Goal: Information Seeking & Learning: Learn about a topic

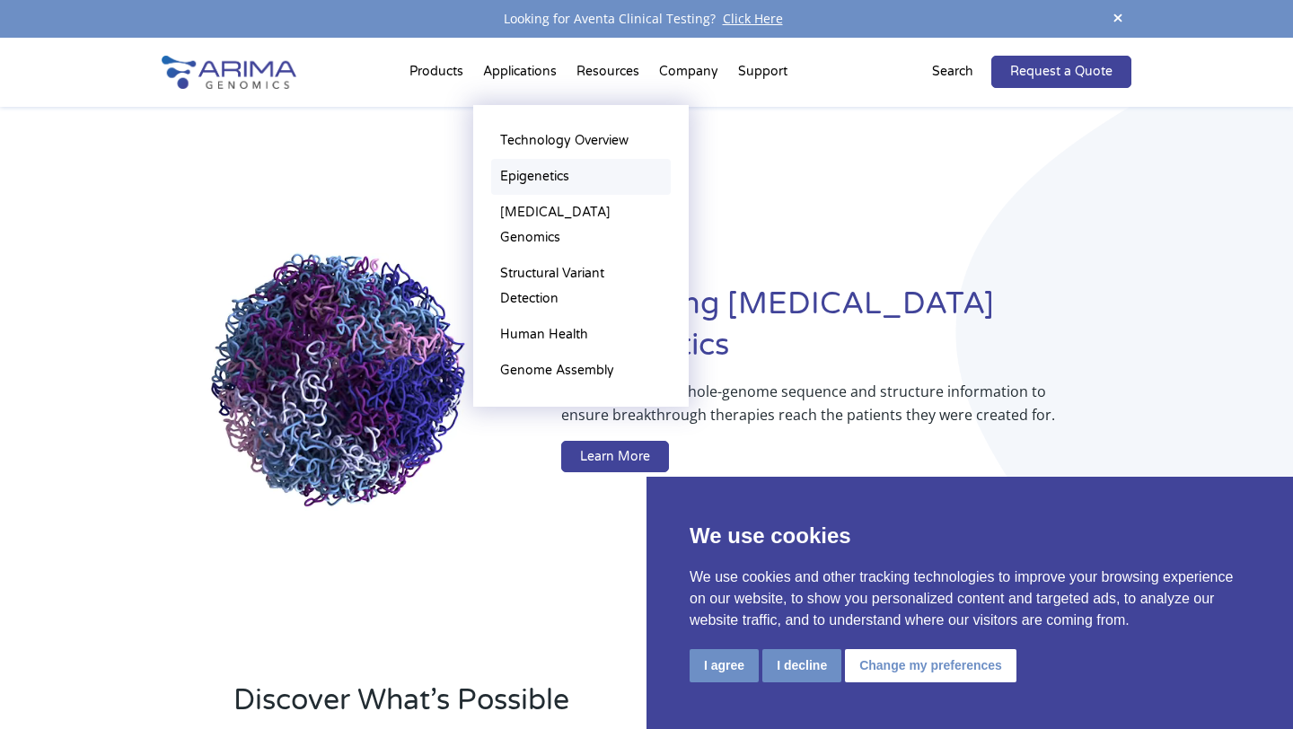
click at [541, 174] on link "Epigenetics" at bounding box center [581, 177] width 180 height 36
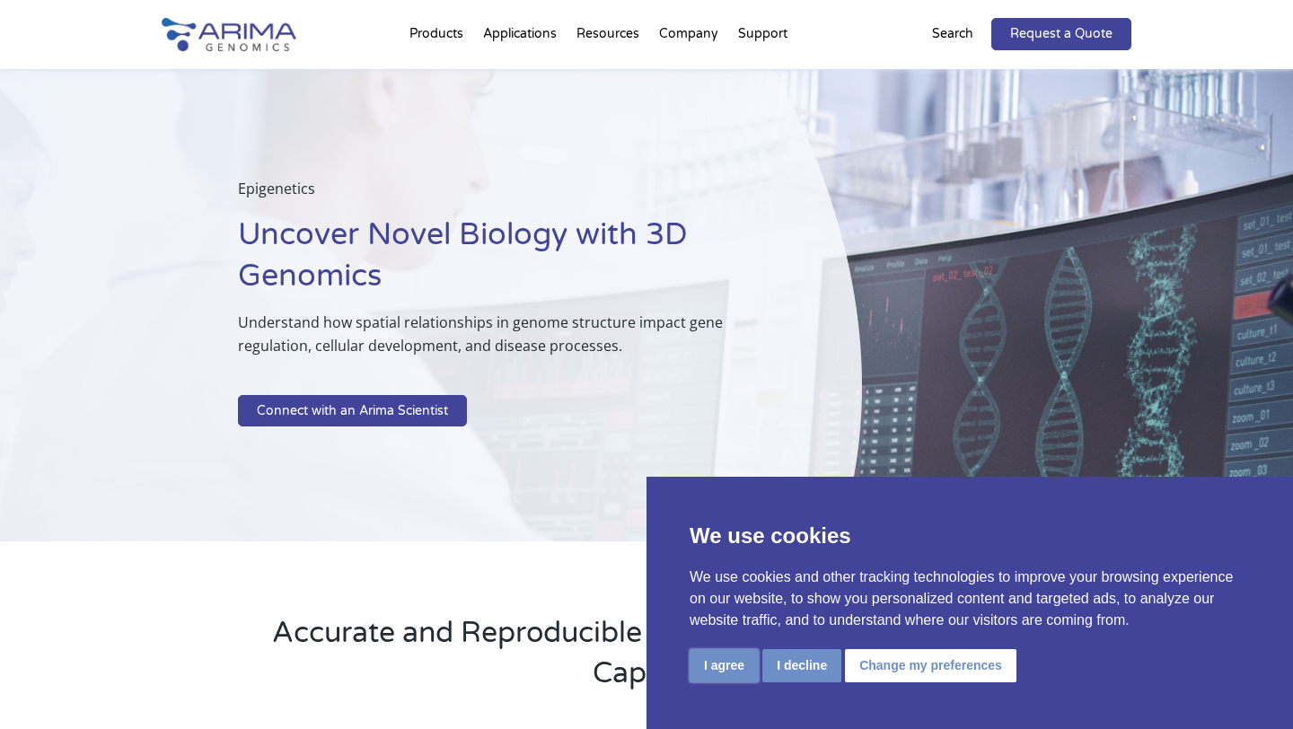
click at [723, 673] on button "I agree" at bounding box center [724, 665] width 69 height 33
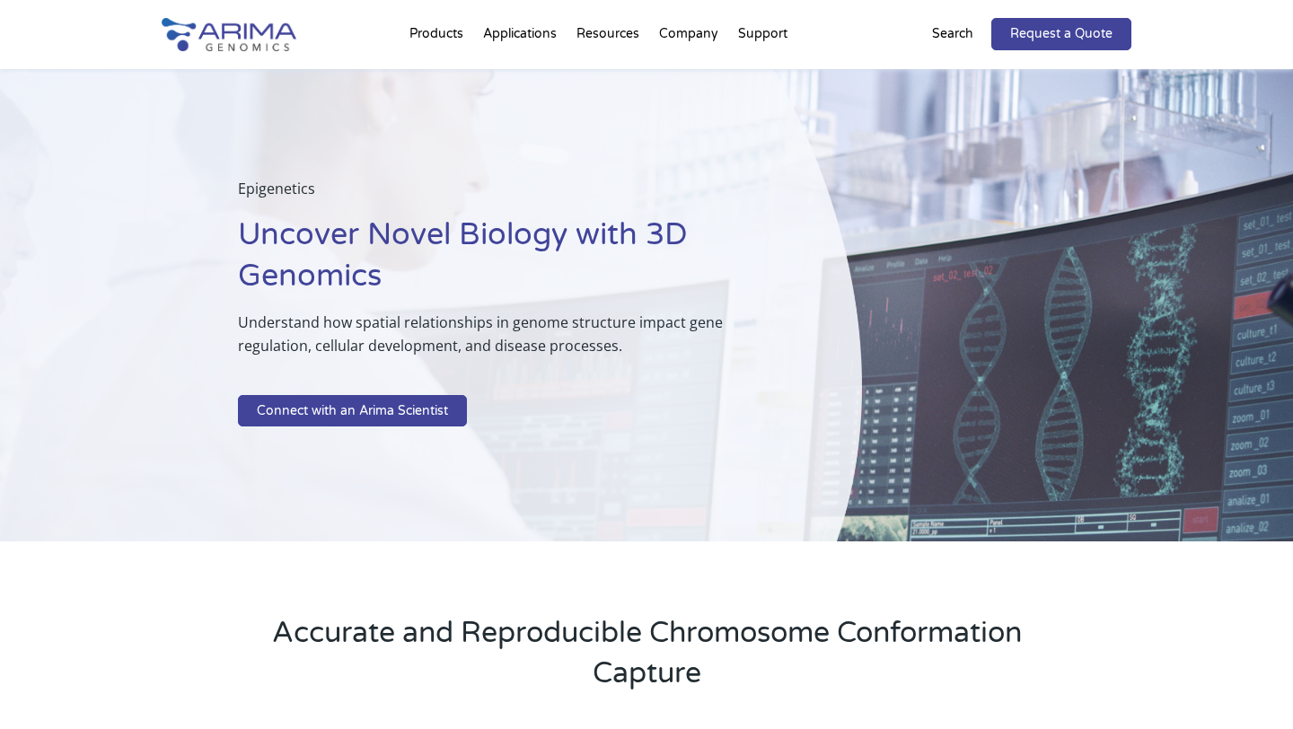
click at [722, 464] on div "Epigenetics Uncover Novel Biology with 3D Genomics Understand how spatial relat…" at bounding box center [431, 305] width 862 height 473
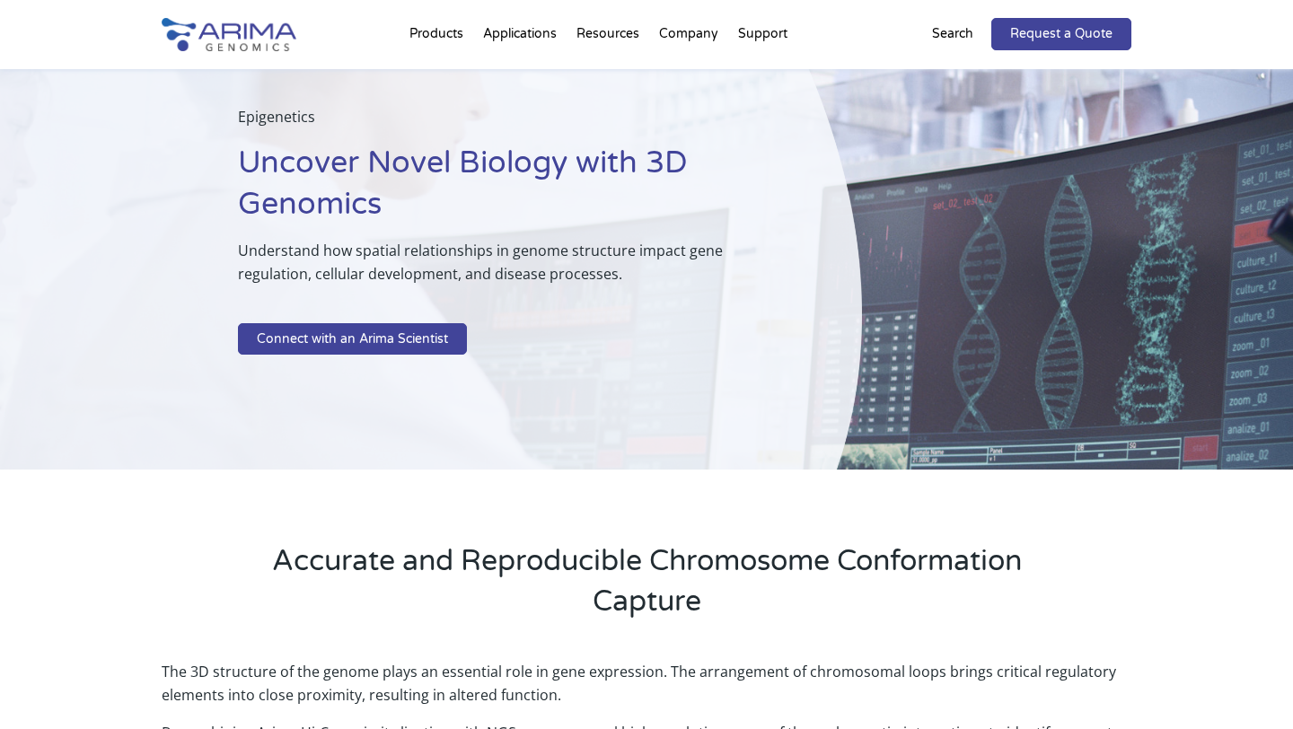
scroll to position [70, 0]
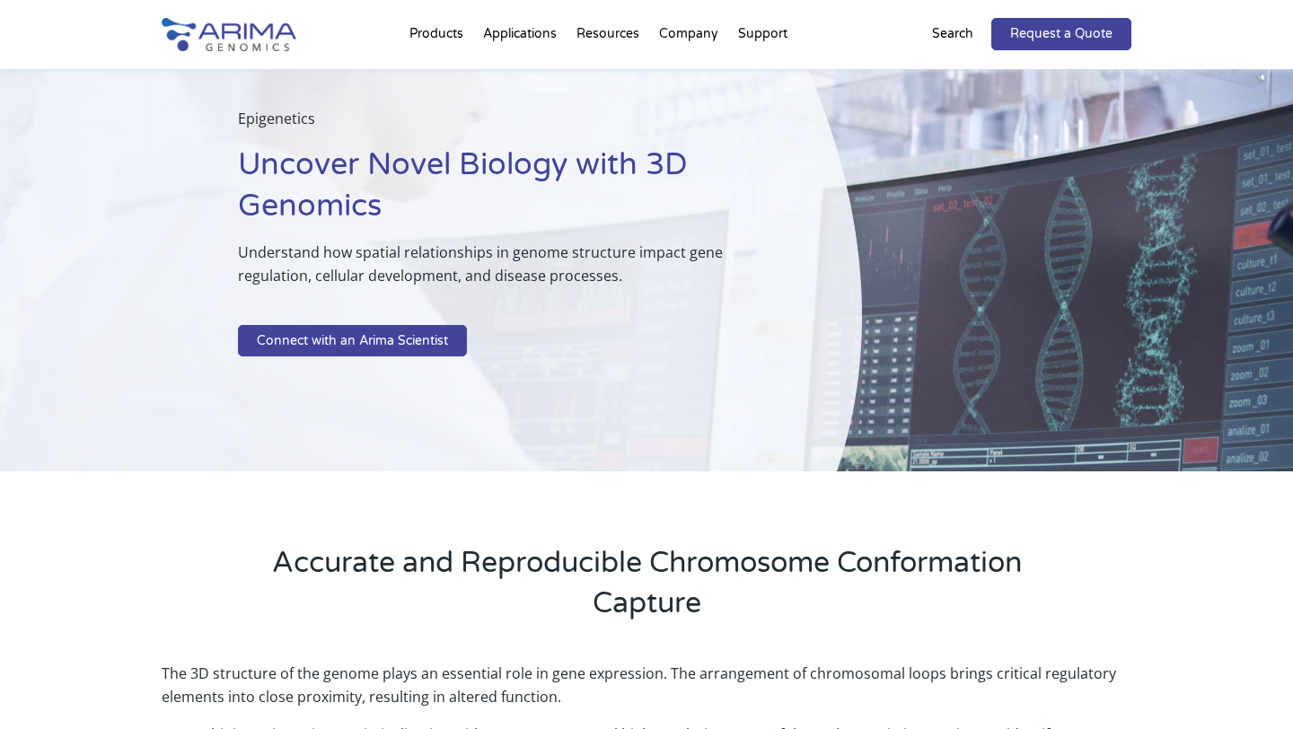
click at [949, 37] on p "Search" at bounding box center [952, 33] width 41 height 23
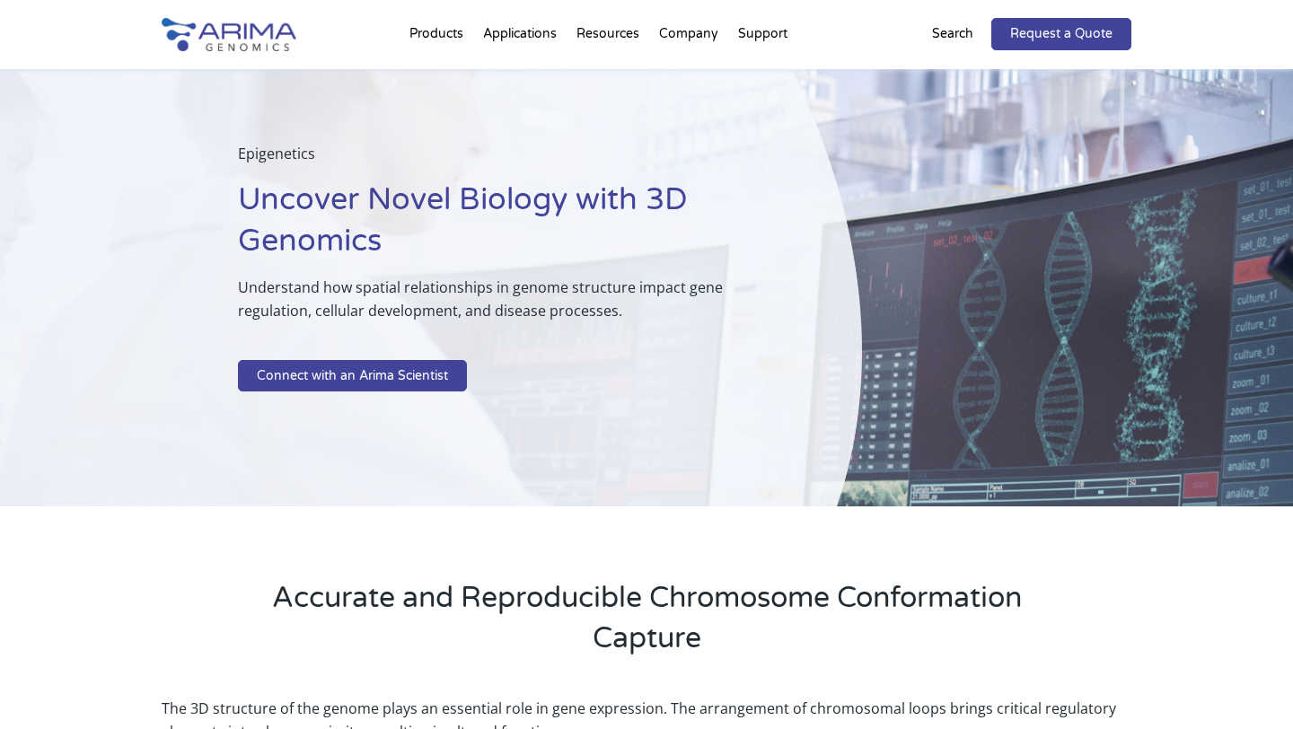
click at [949, 37] on p "Search" at bounding box center [952, 33] width 41 height 23
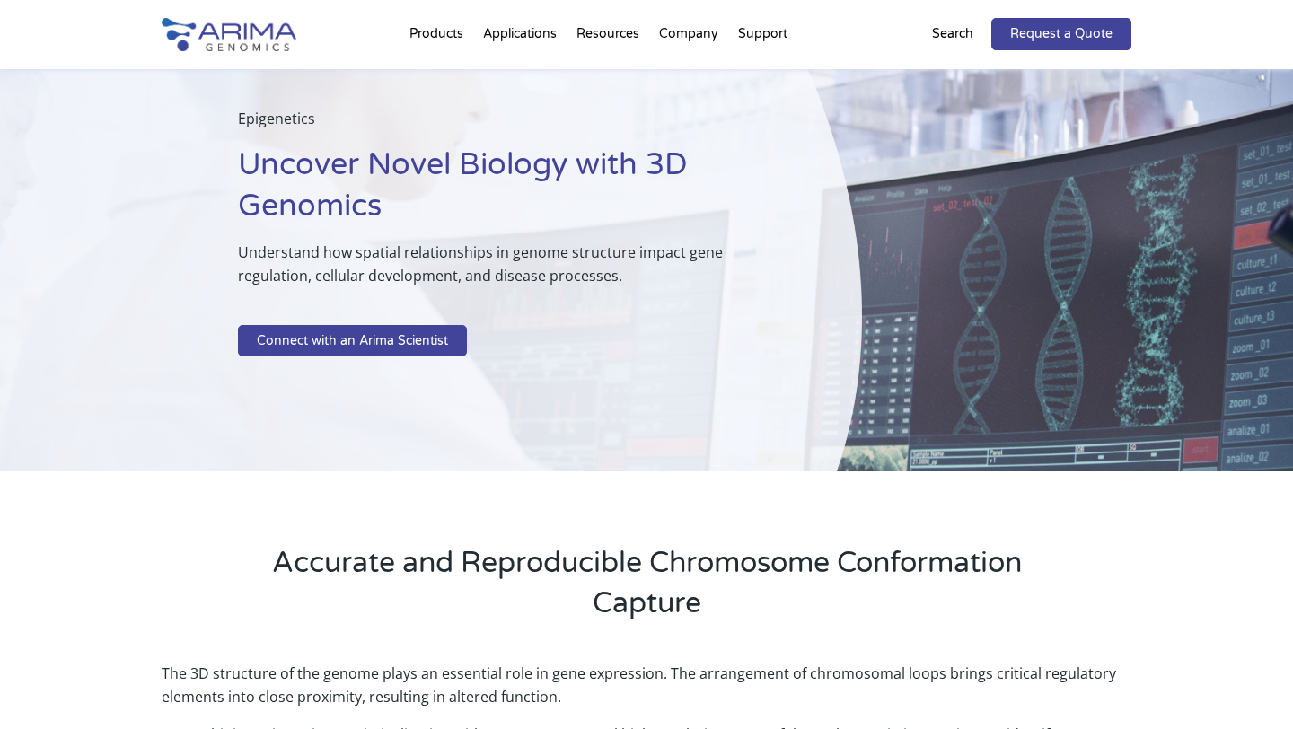
click at [949, 37] on p "Search" at bounding box center [952, 33] width 41 height 23
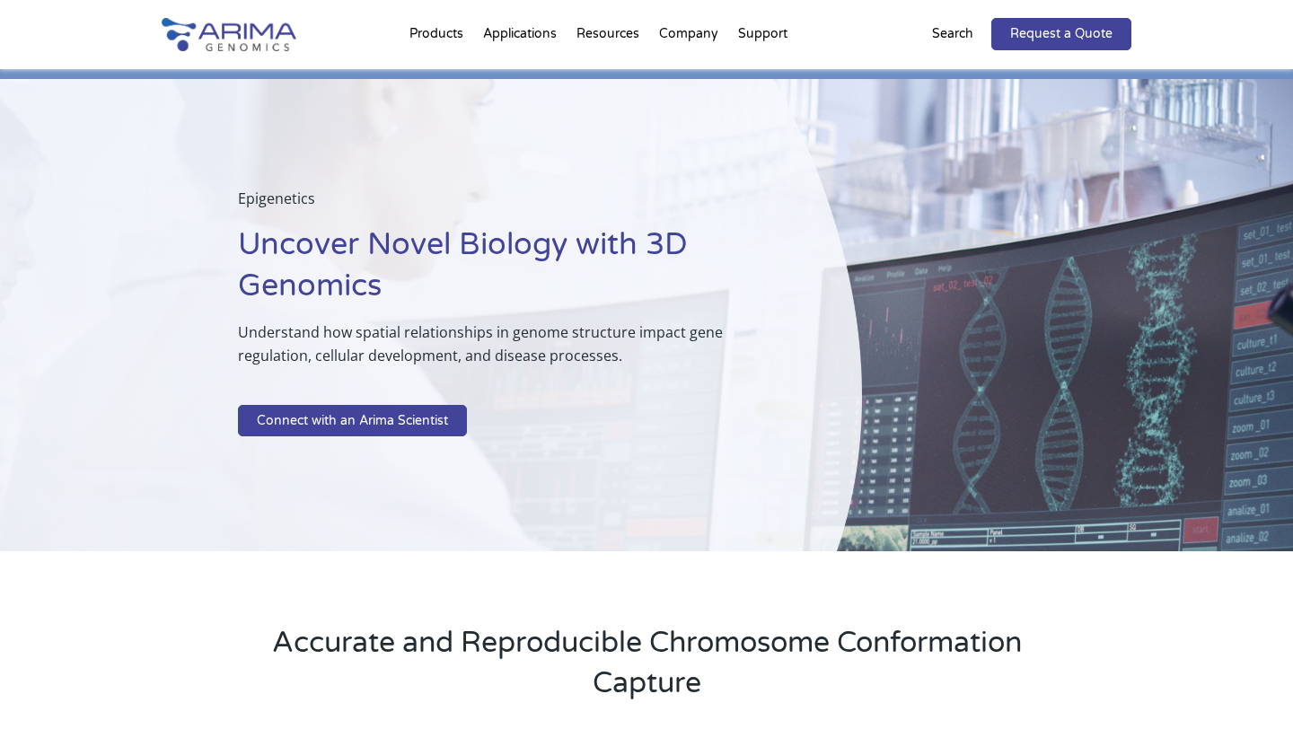
scroll to position [0, 0]
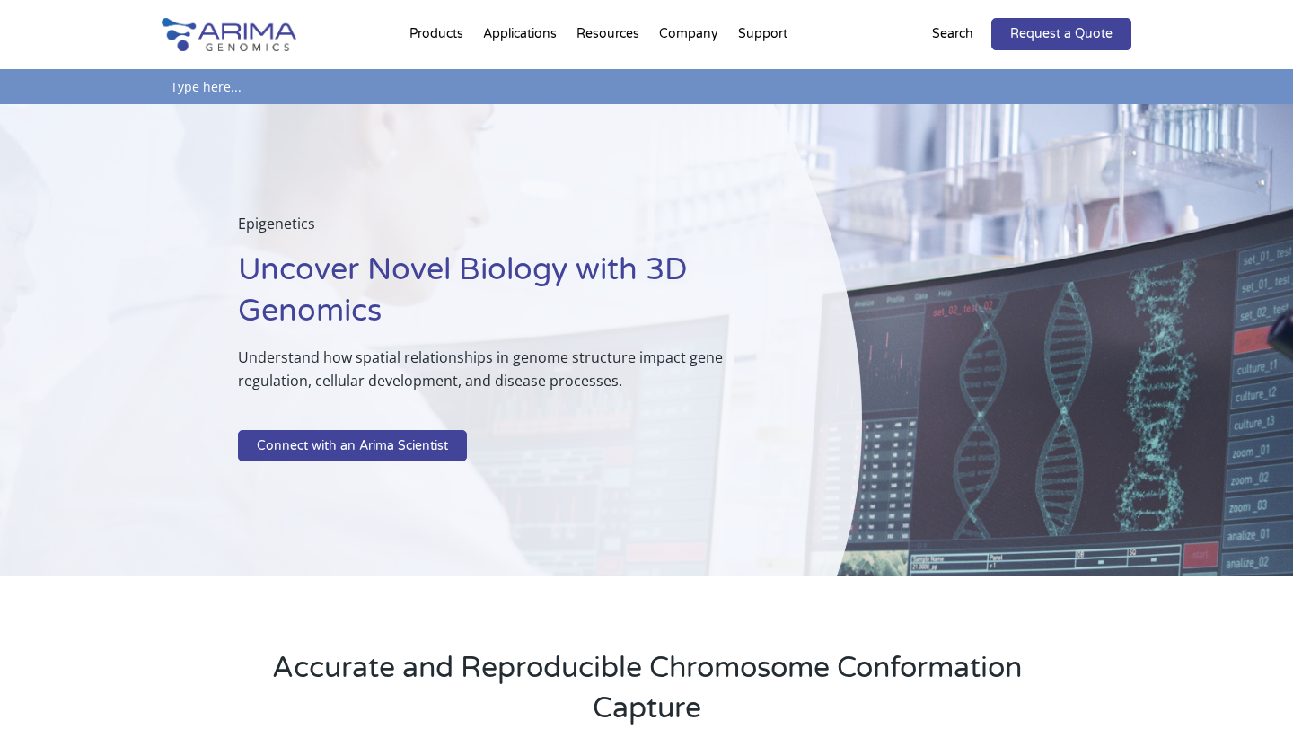
click at [949, 37] on p "Search" at bounding box center [952, 33] width 41 height 23
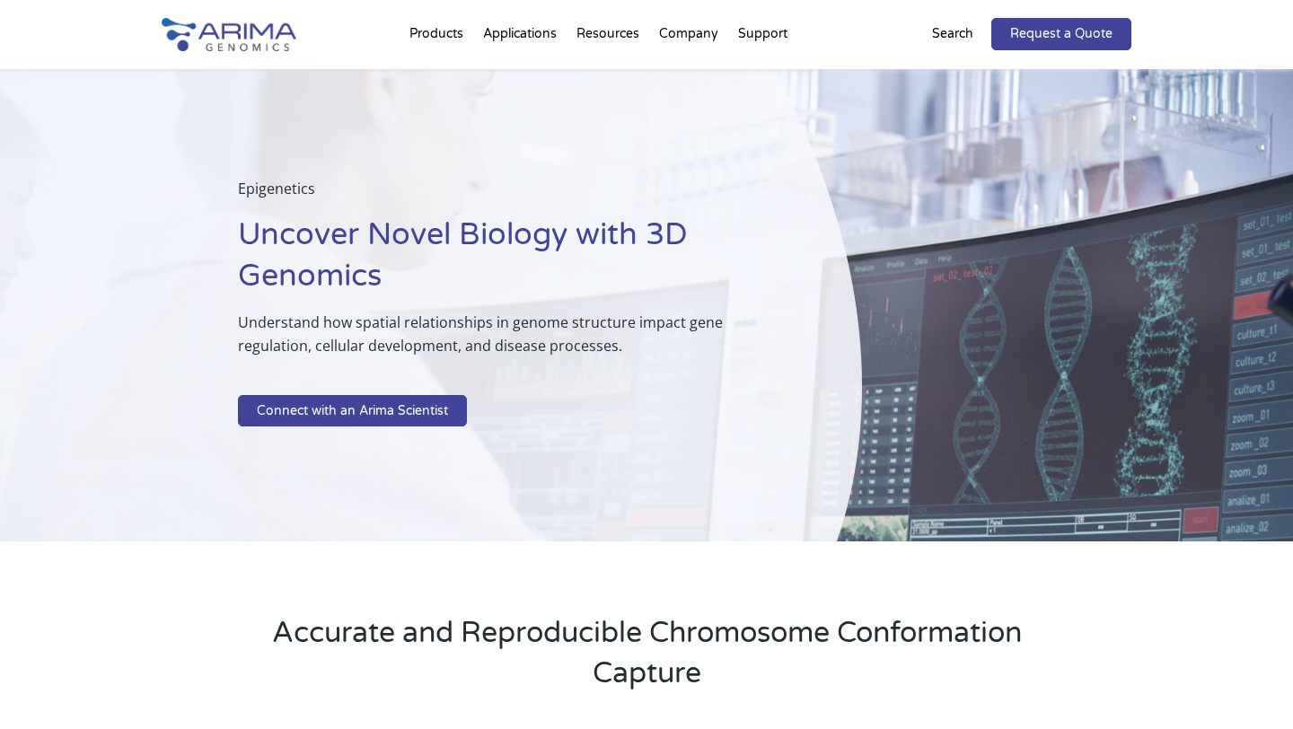
click at [938, 35] on p "Search" at bounding box center [952, 33] width 41 height 23
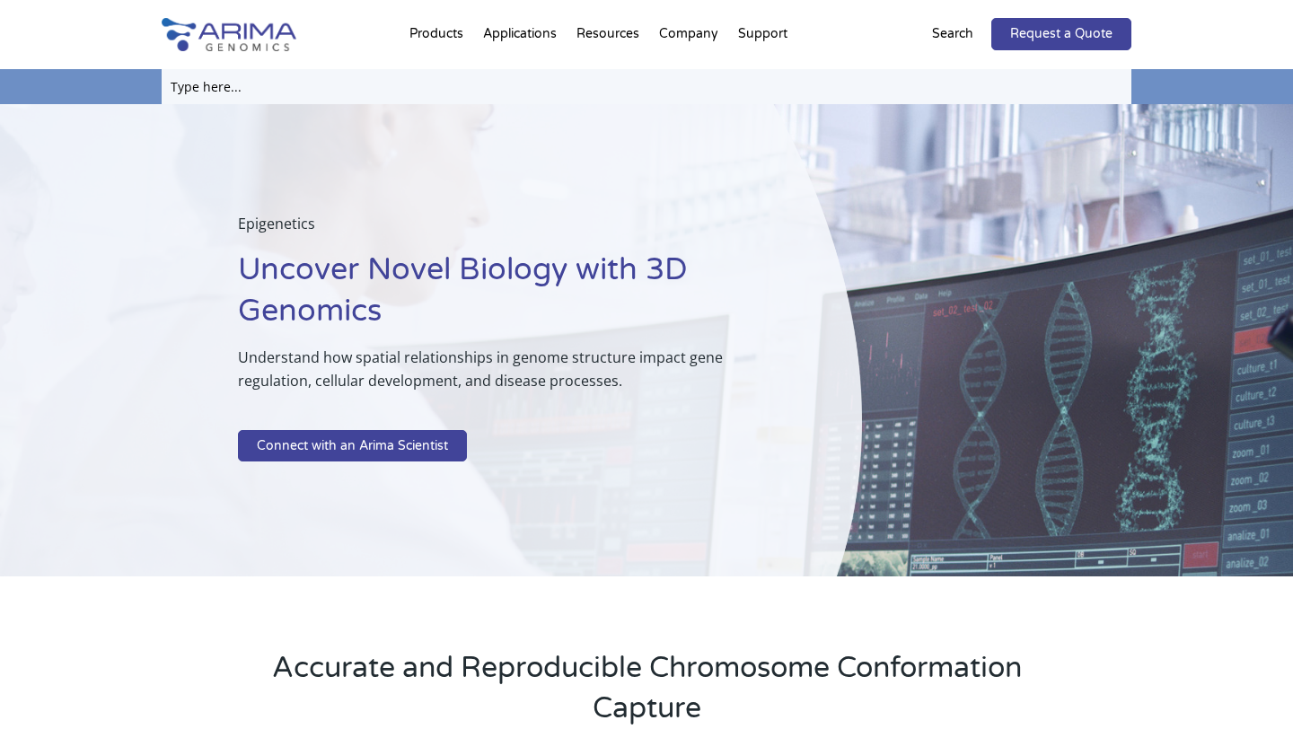
click at [568, 91] on input "text" at bounding box center [647, 86] width 970 height 35
type input "HiChIP library"
click input "Search" at bounding box center [0, 0] width 0 height 0
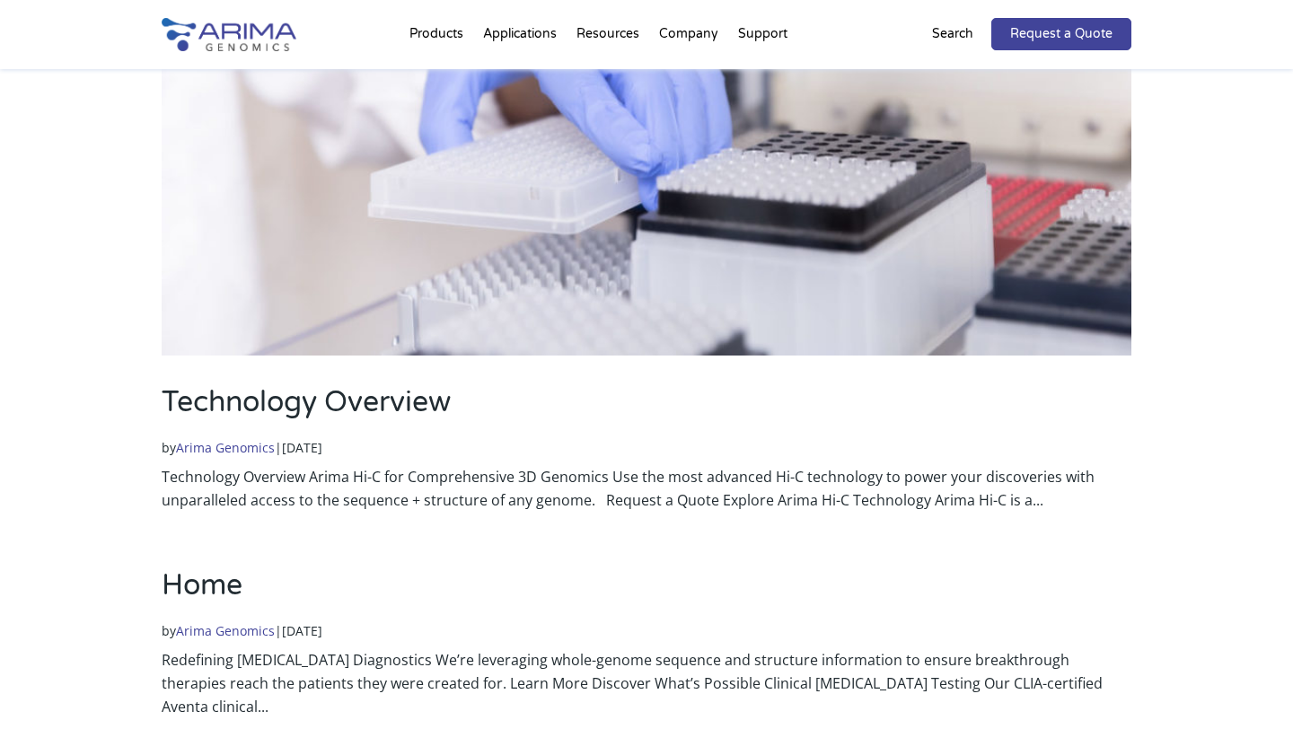
scroll to position [1762, 0]
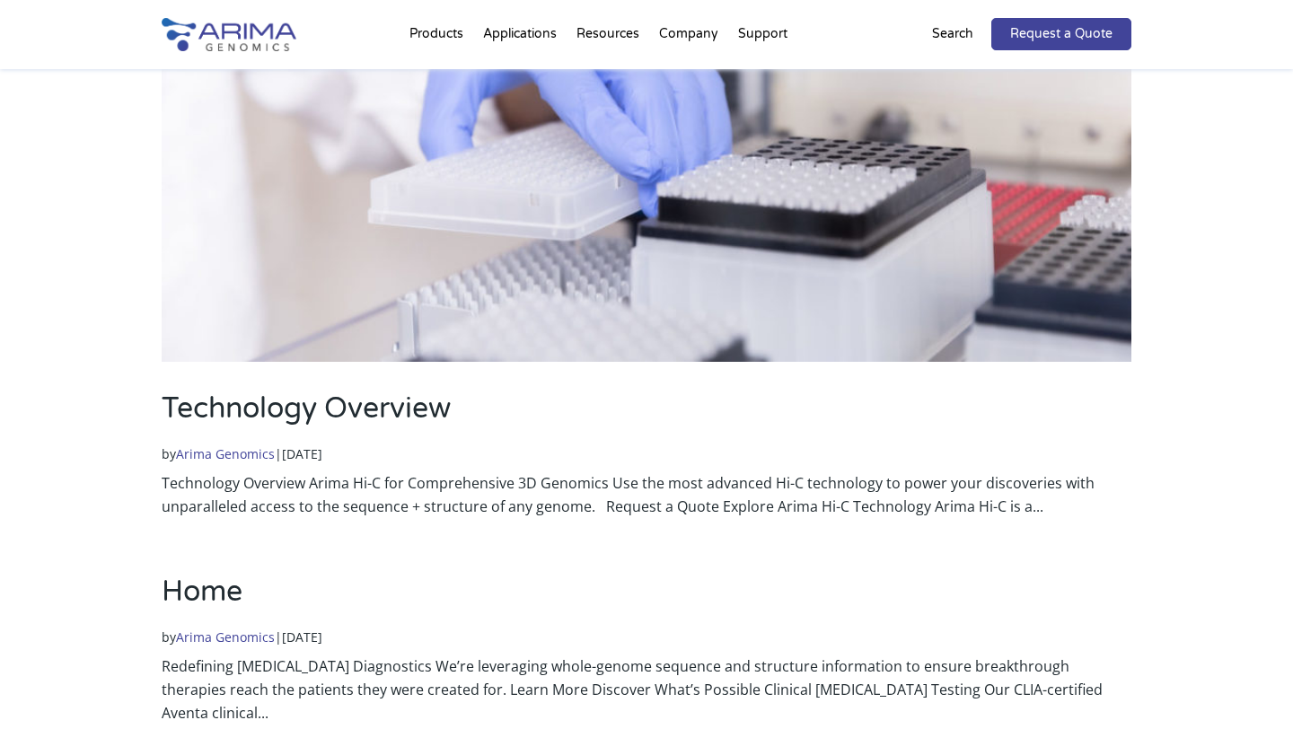
click at [955, 31] on p "Search" at bounding box center [952, 33] width 41 height 23
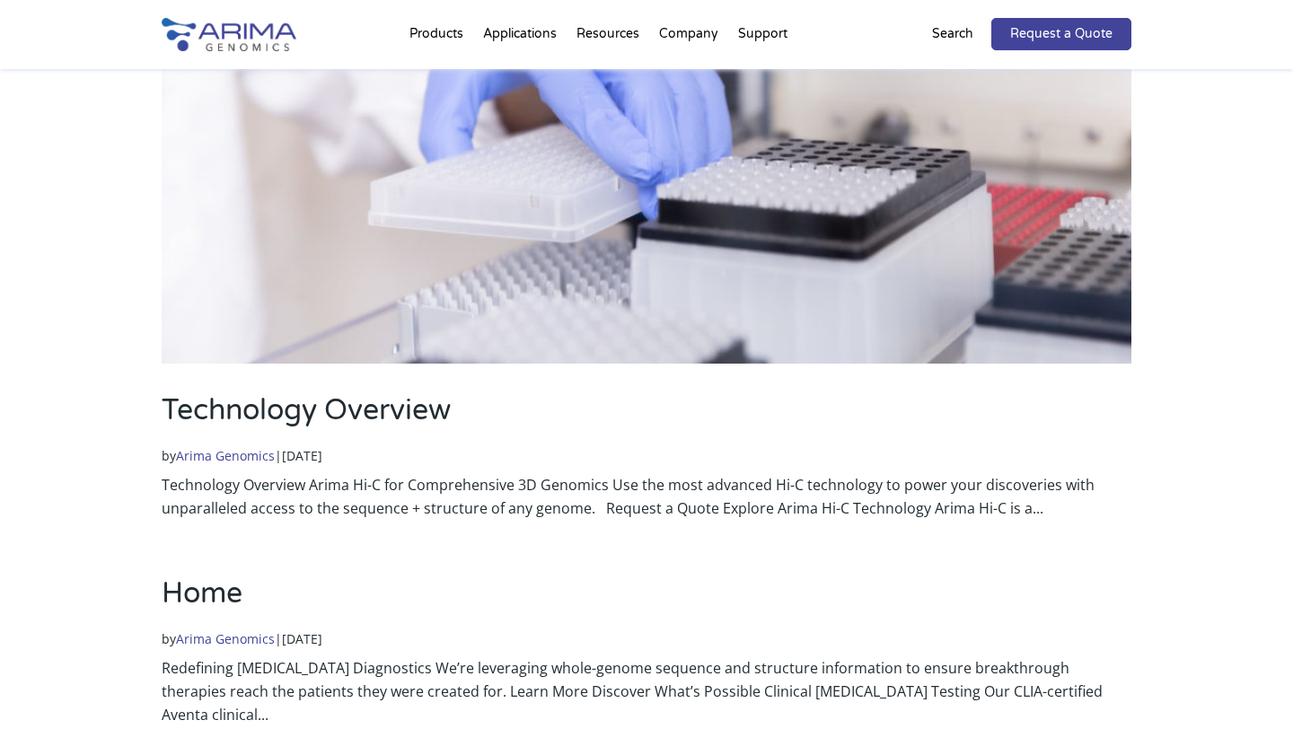
scroll to position [1797, 0]
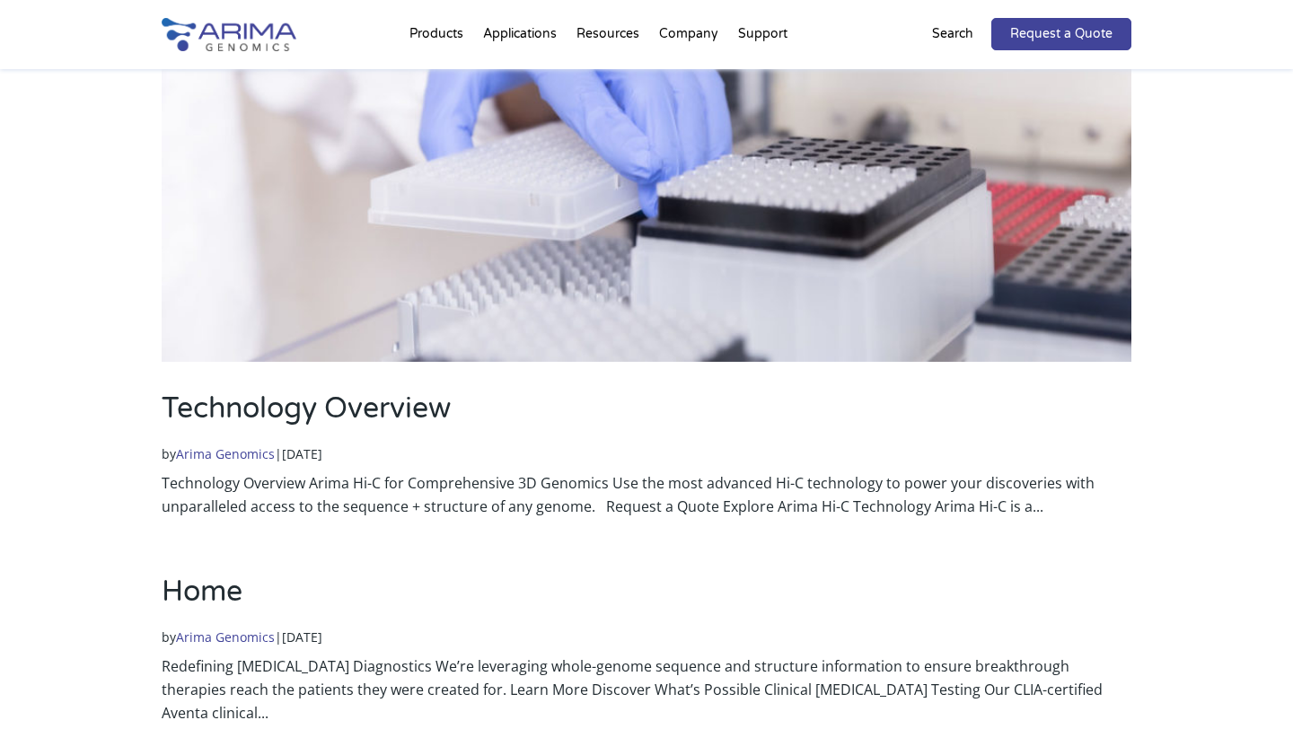
click at [947, 39] on p "Search" at bounding box center [952, 33] width 41 height 23
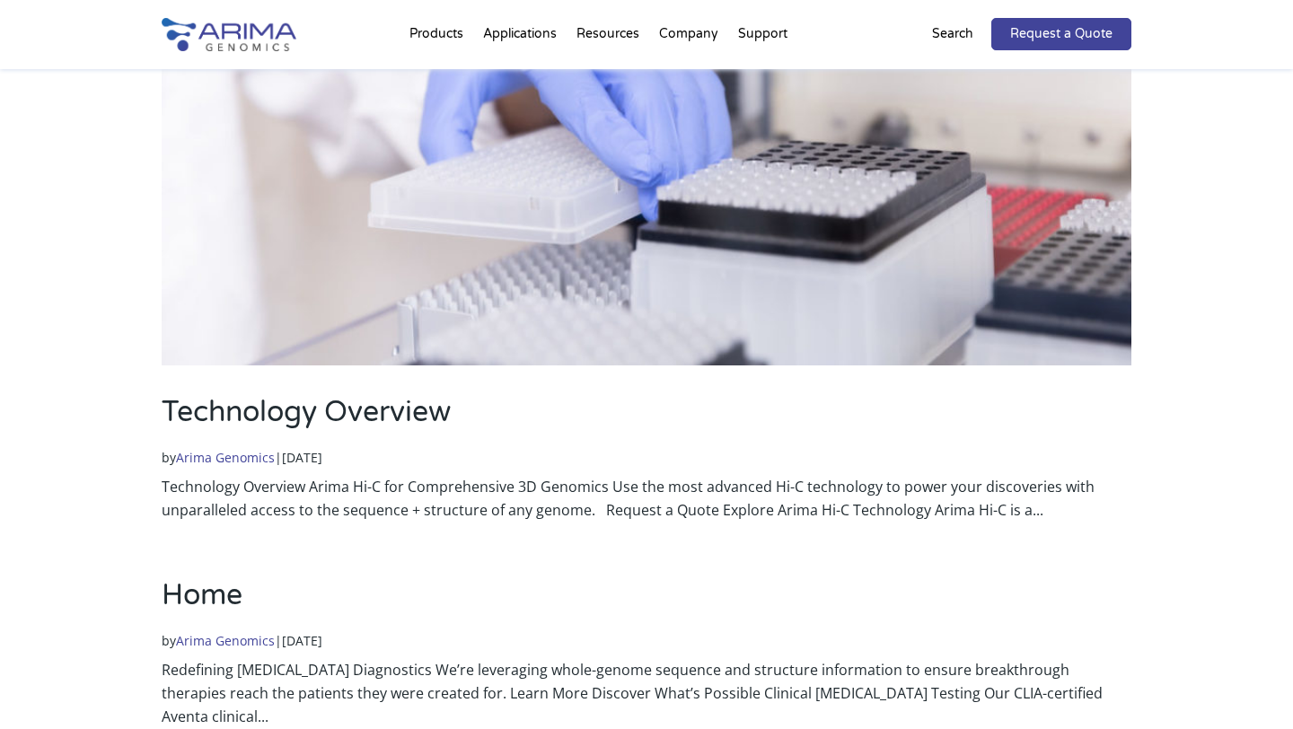
scroll to position [1762, 0]
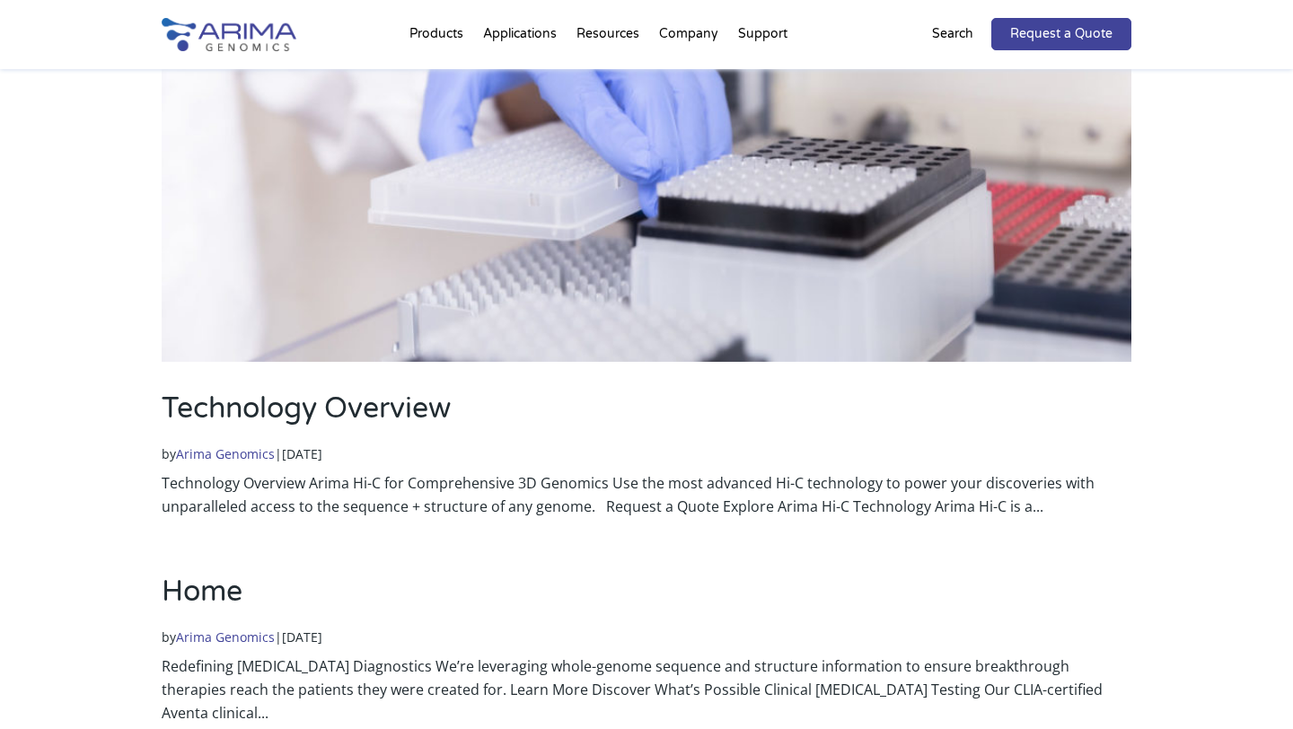
click at [740, 334] on article "Technology Overview by Arima Genomics | Nov 4, 2021 Technology Overview Arima H…" at bounding box center [647, 116] width 970 height 803
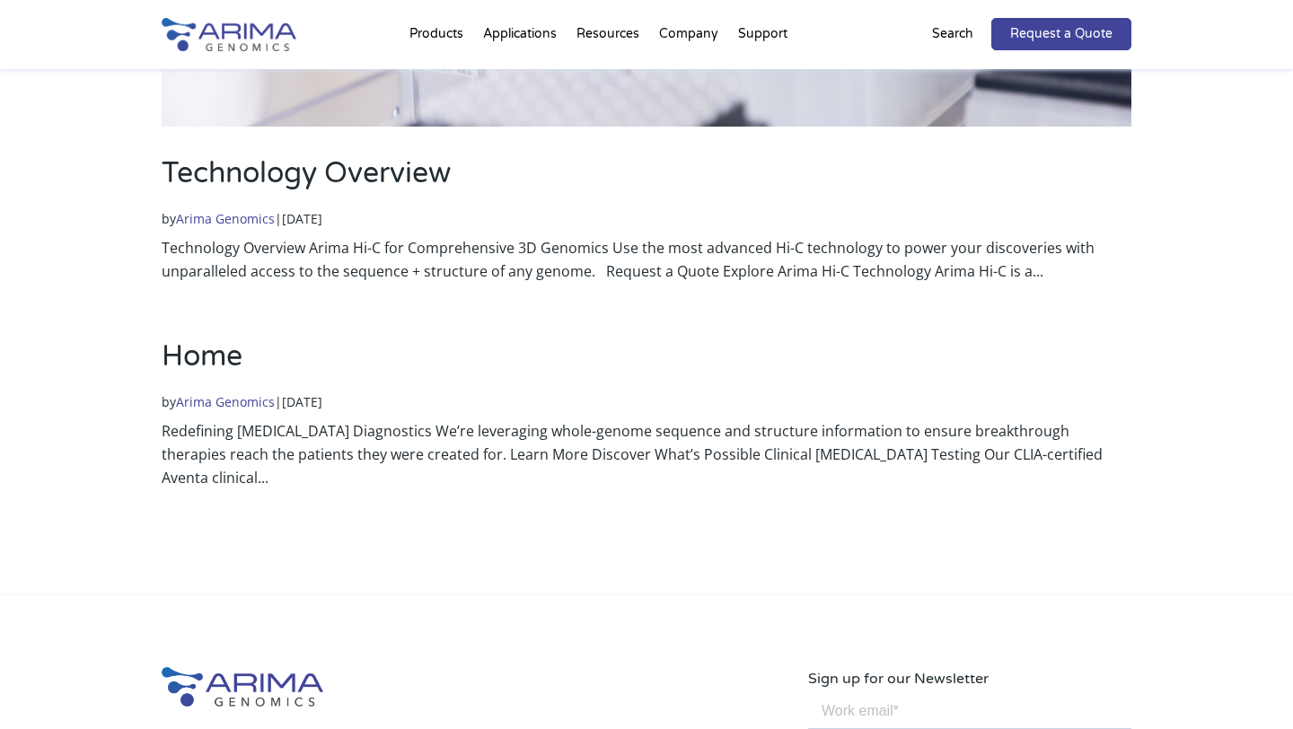
scroll to position [1942, 0]
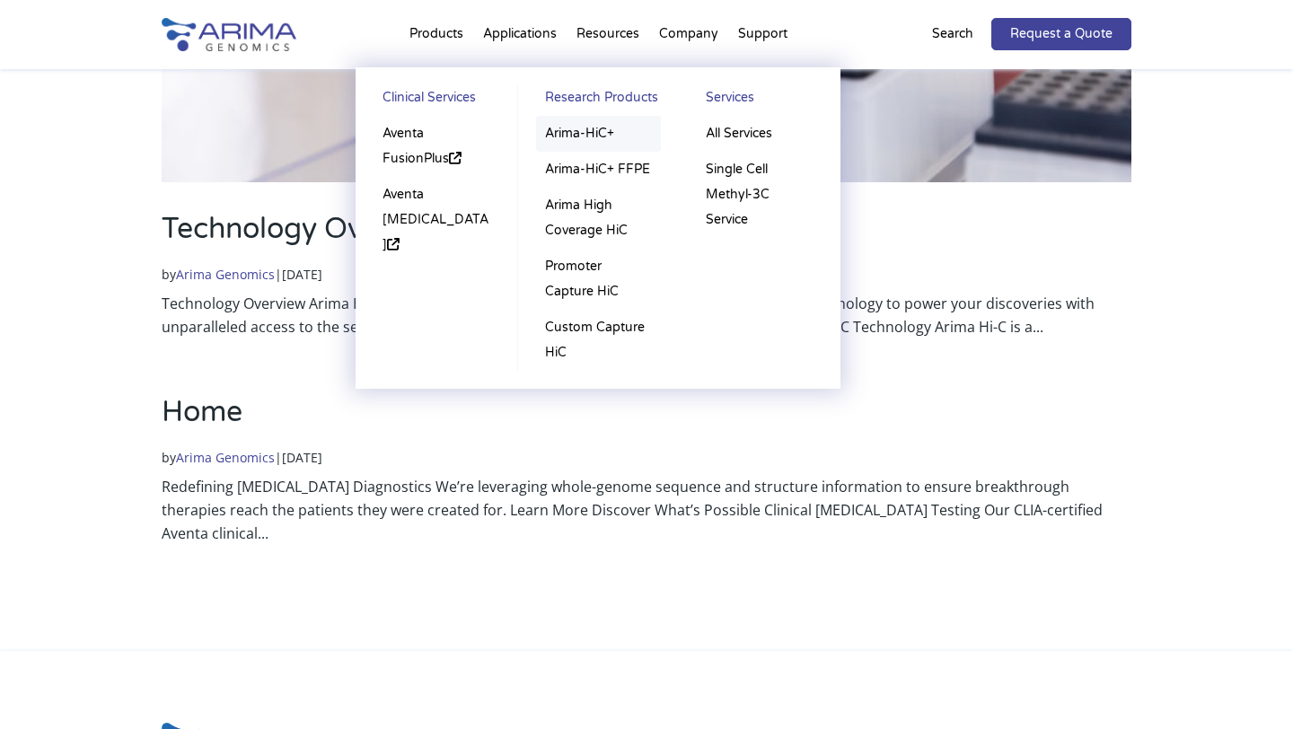
click at [583, 130] on link "Arima-HiC+" at bounding box center [598, 134] width 125 height 36
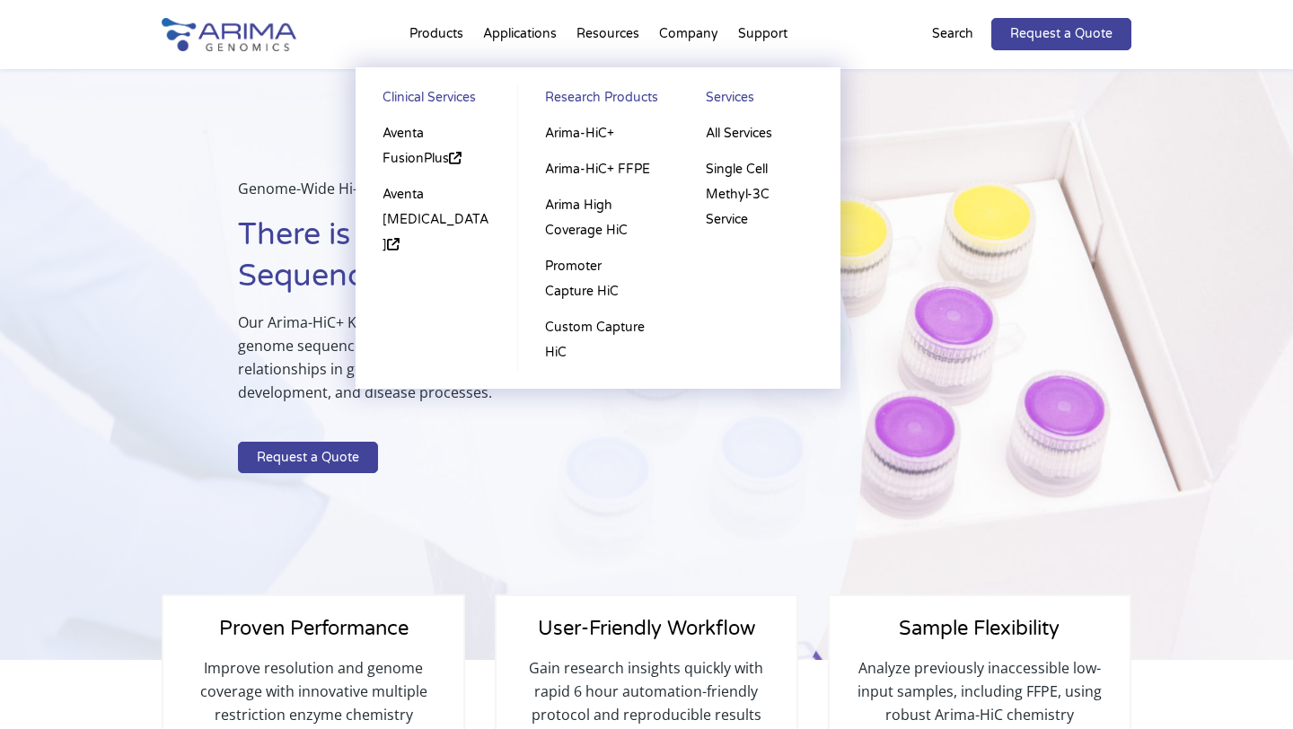
click at [442, 31] on li "Products Clinical Services Aventa FusionPlus Aventa [MEDICAL_DATA] Research Pro…" at bounding box center [437, 37] width 74 height 61
click at [585, 137] on link "Arima-HiC+" at bounding box center [598, 134] width 125 height 36
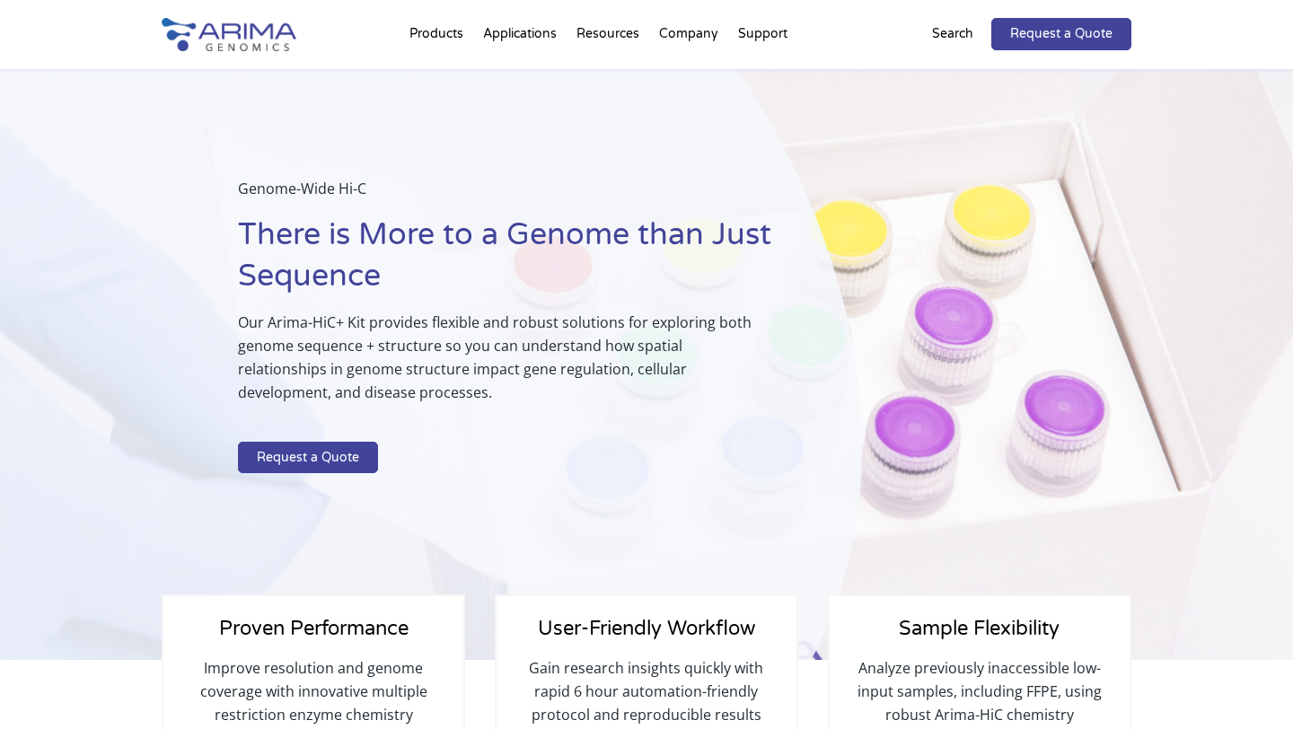
click at [587, 313] on p "Our Arima-HiC+ Kit provides flexible and robust solutions for exploring both ge…" at bounding box center [505, 365] width 534 height 108
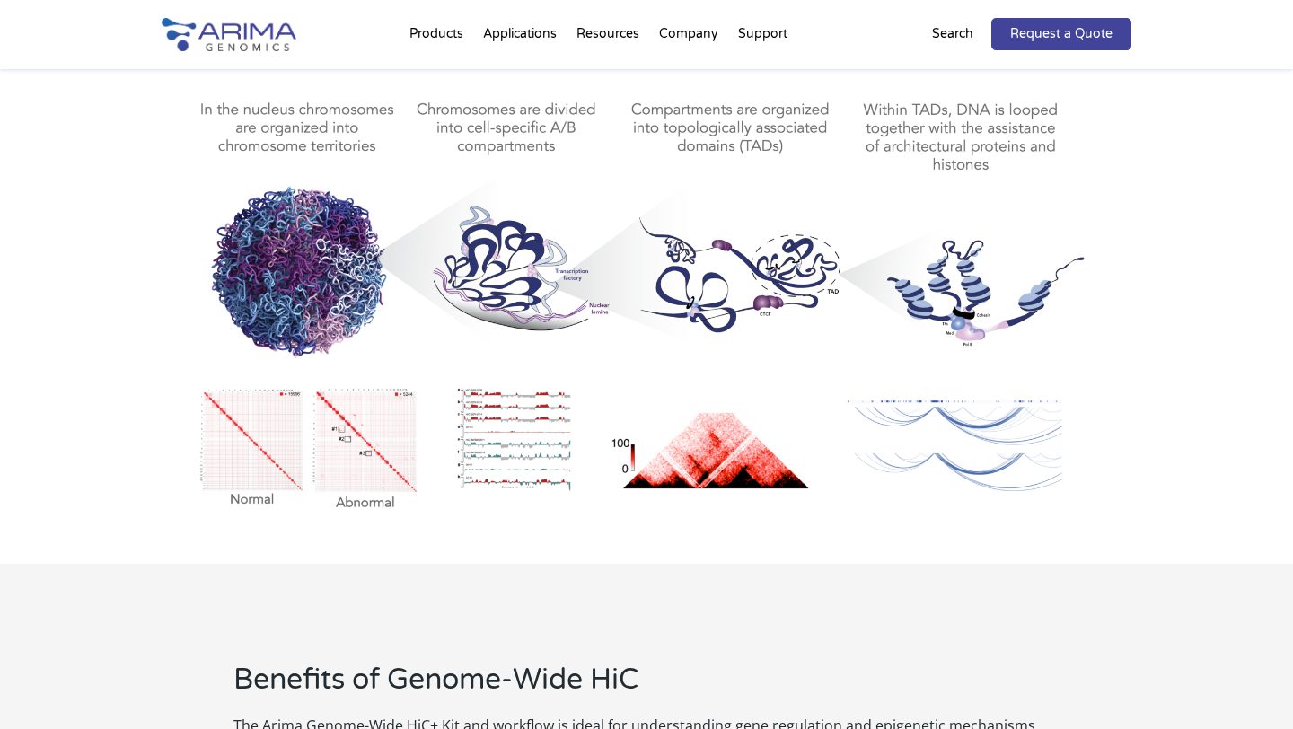
scroll to position [988, 0]
click at [1136, 309] on div "Visualize 3D Genomic Interactions with Ease Arima-HiC+ for Genome-Wide Hi-C pro…" at bounding box center [646, 240] width 1293 height 648
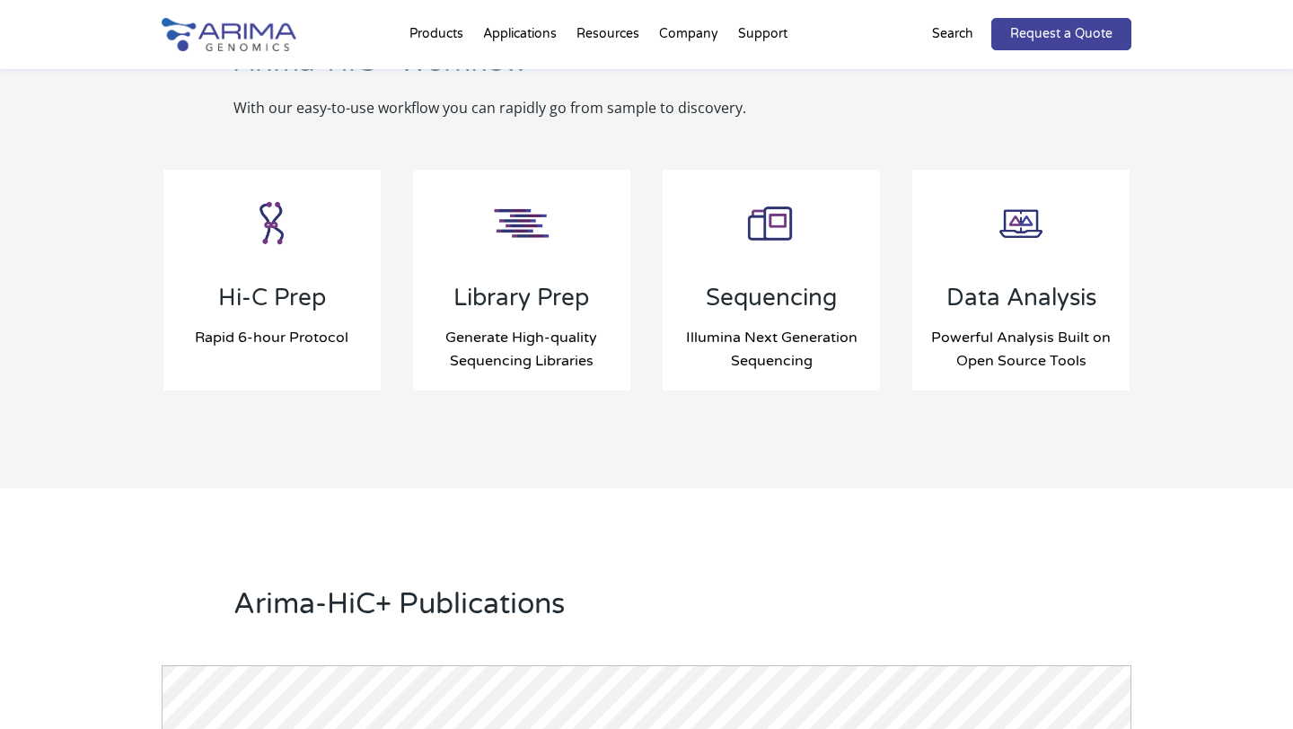
scroll to position [1931, 0]
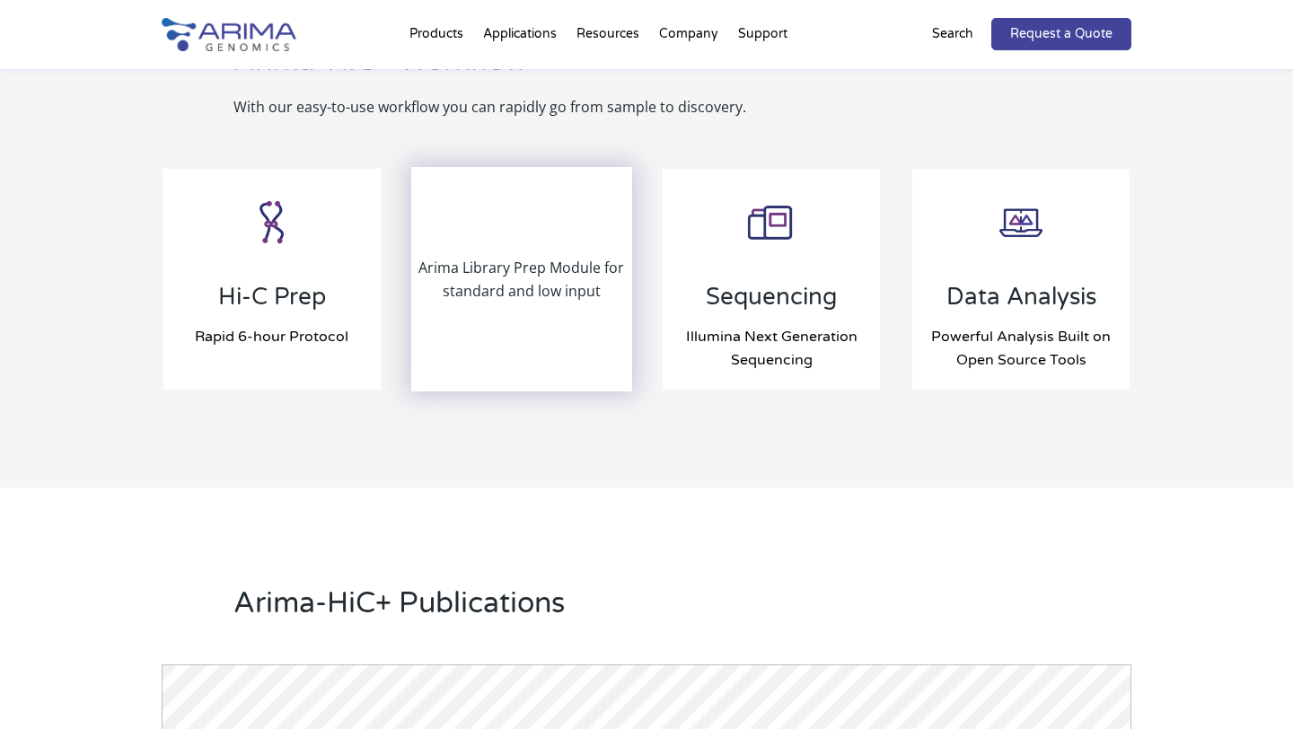
click at [533, 284] on p "Arima Library Prep Module for standard and low input" at bounding box center [521, 279] width 217 height 47
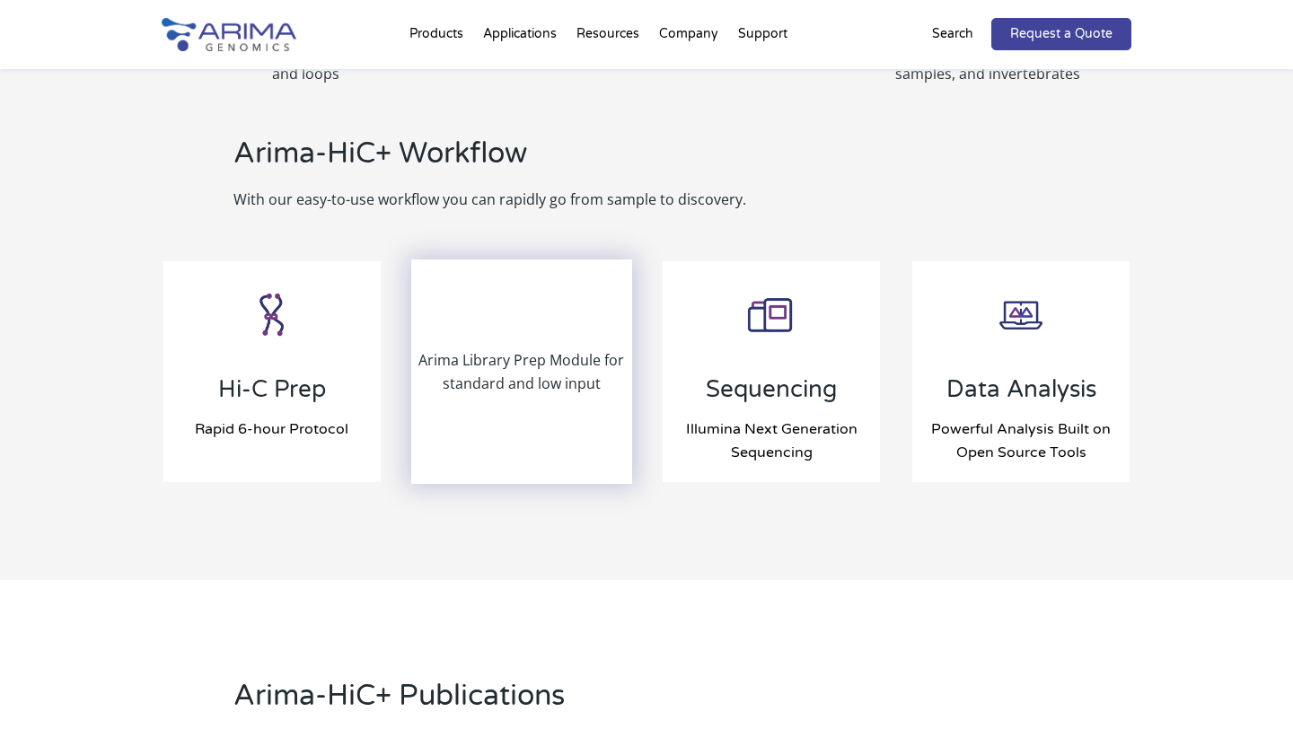
scroll to position [1841, 0]
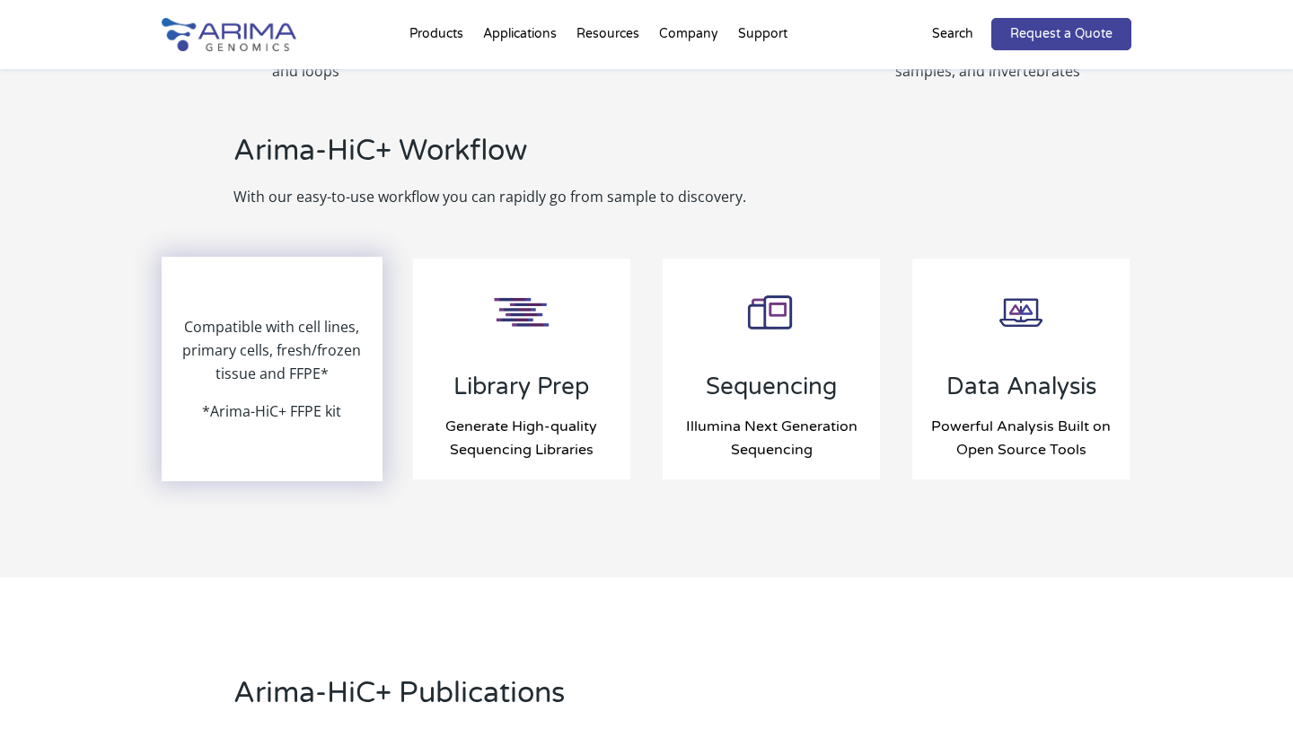
click at [283, 401] on p "*Arima-HiC+ FFPE kit" at bounding box center [271, 411] width 139 height 23
click at [287, 338] on p "Compatible with cell lines, primary cells, fresh/frozen tissue and FFPE*" at bounding box center [271, 357] width 217 height 84
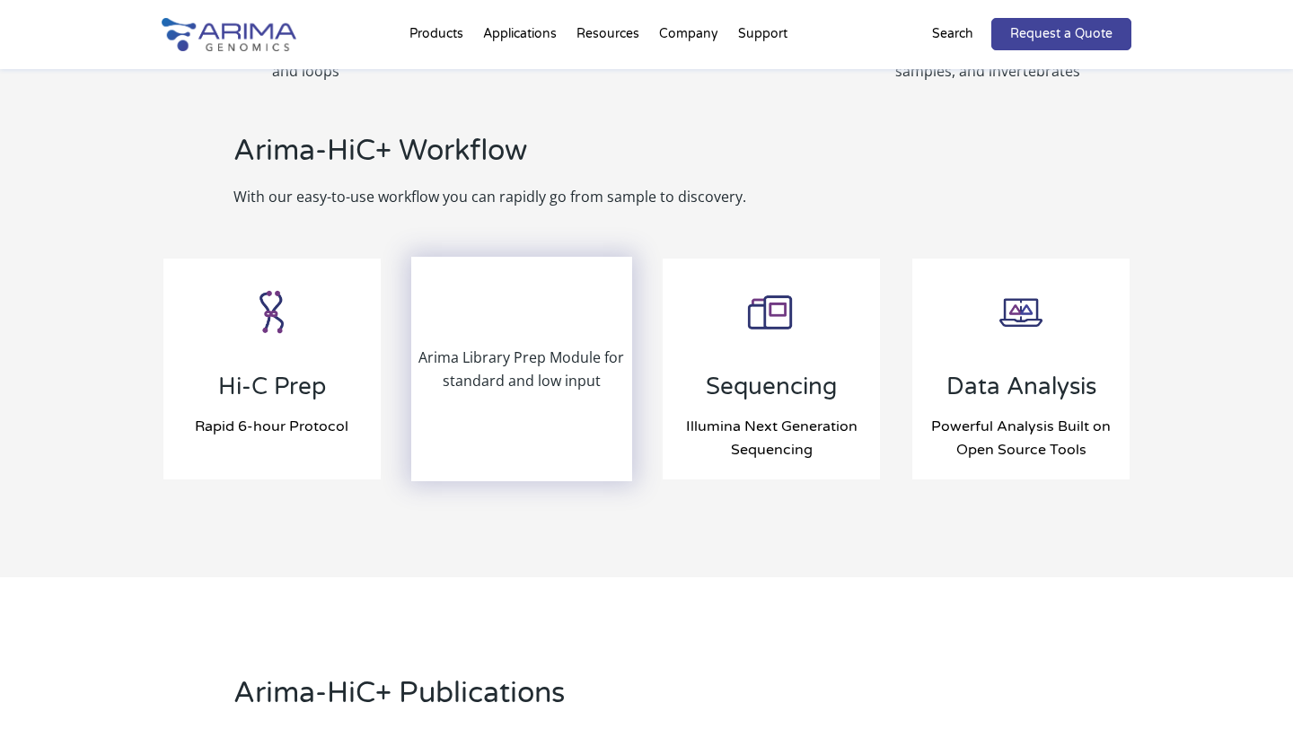
click at [515, 363] on p "Arima Library Prep Module for standard and low input" at bounding box center [521, 369] width 217 height 47
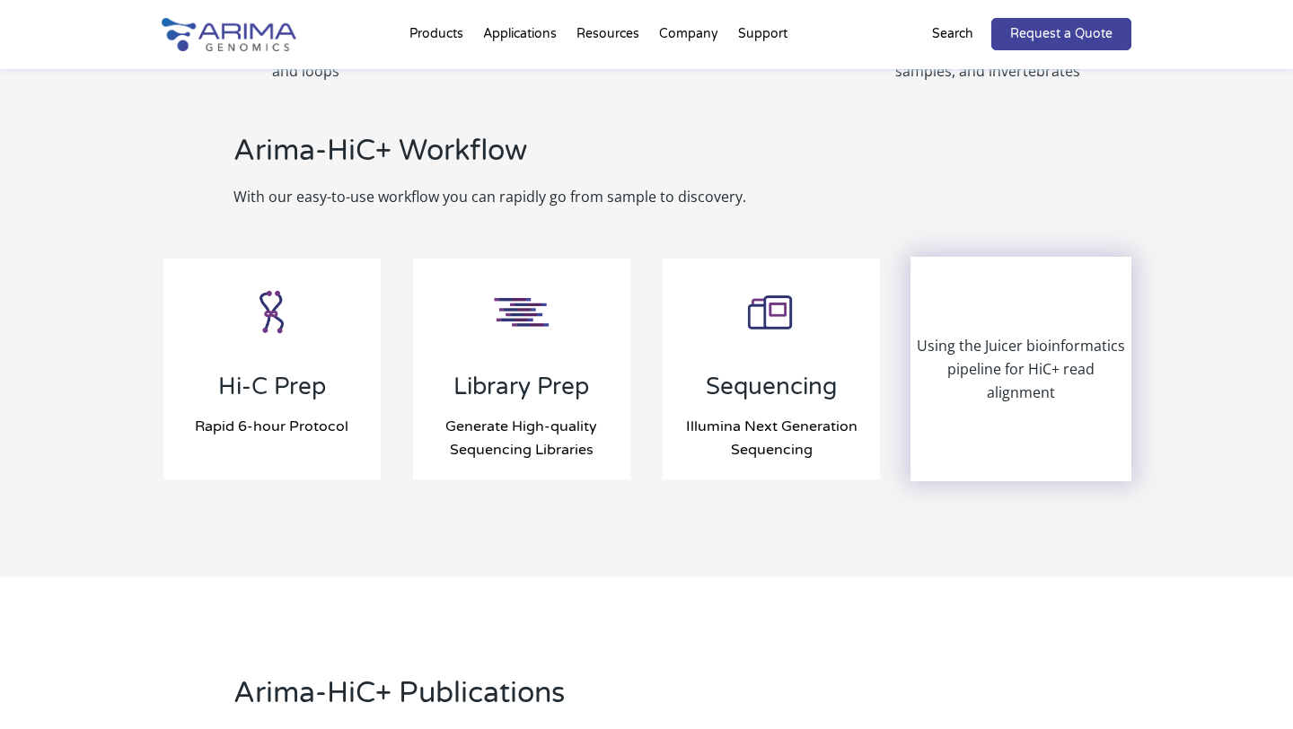
click at [972, 398] on div "Using the Juicer bioinformatics pipeline for HiC+ read alignment" at bounding box center [1020, 369] width 217 height 221
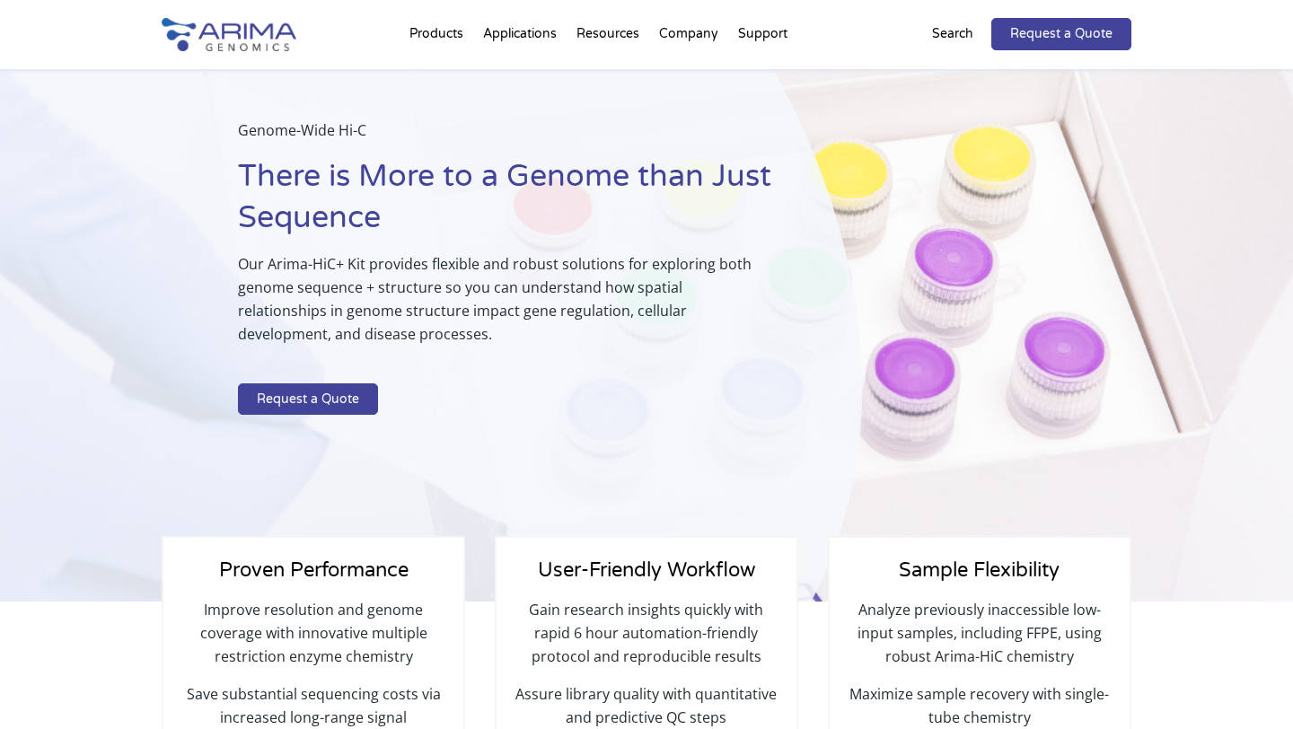
scroll to position [0, 0]
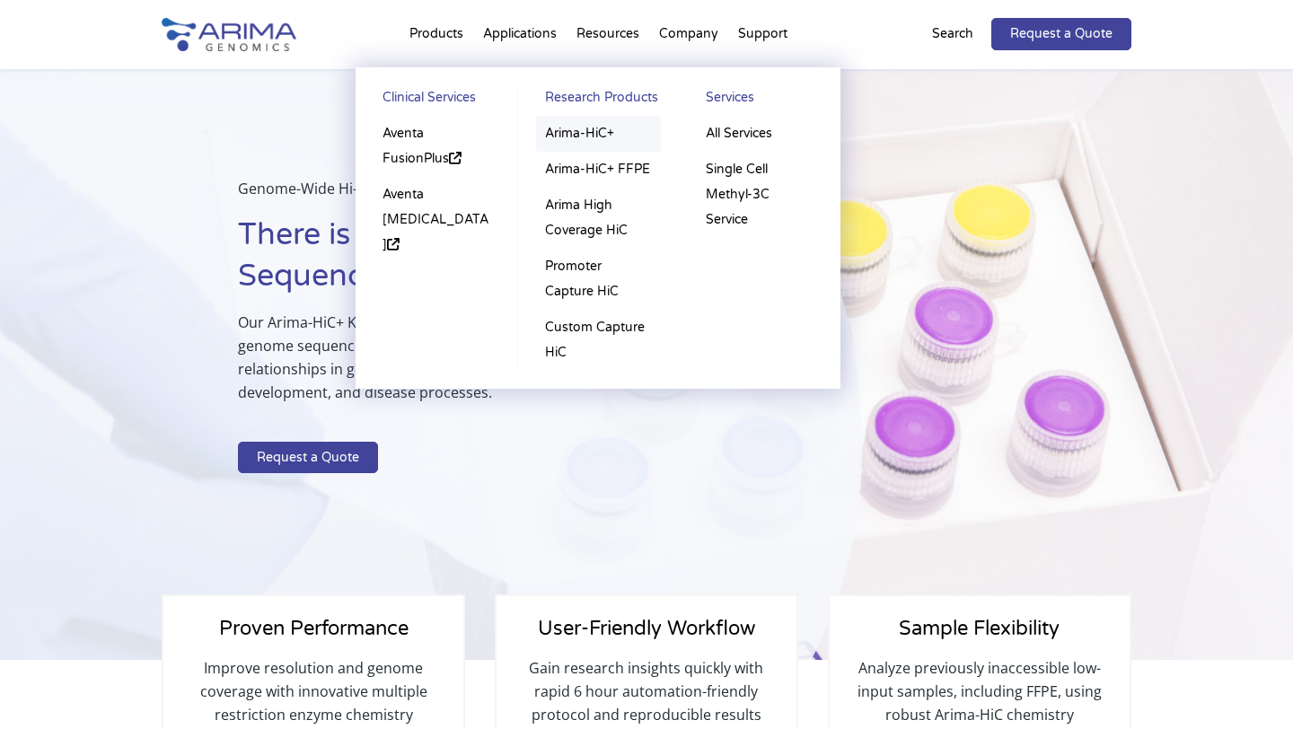
click at [604, 133] on link "Arima-HiC+" at bounding box center [598, 134] width 125 height 36
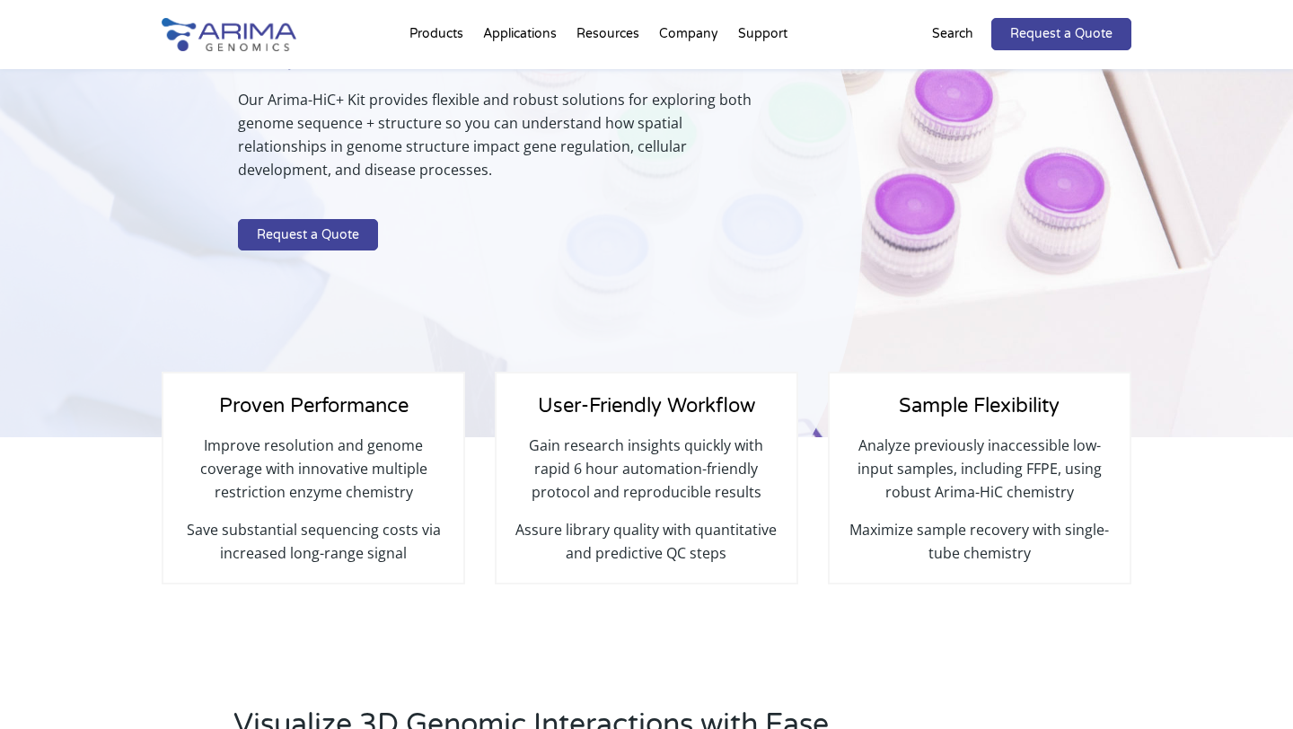
scroll to position [221, 0]
